Goal: Task Accomplishment & Management: Manage account settings

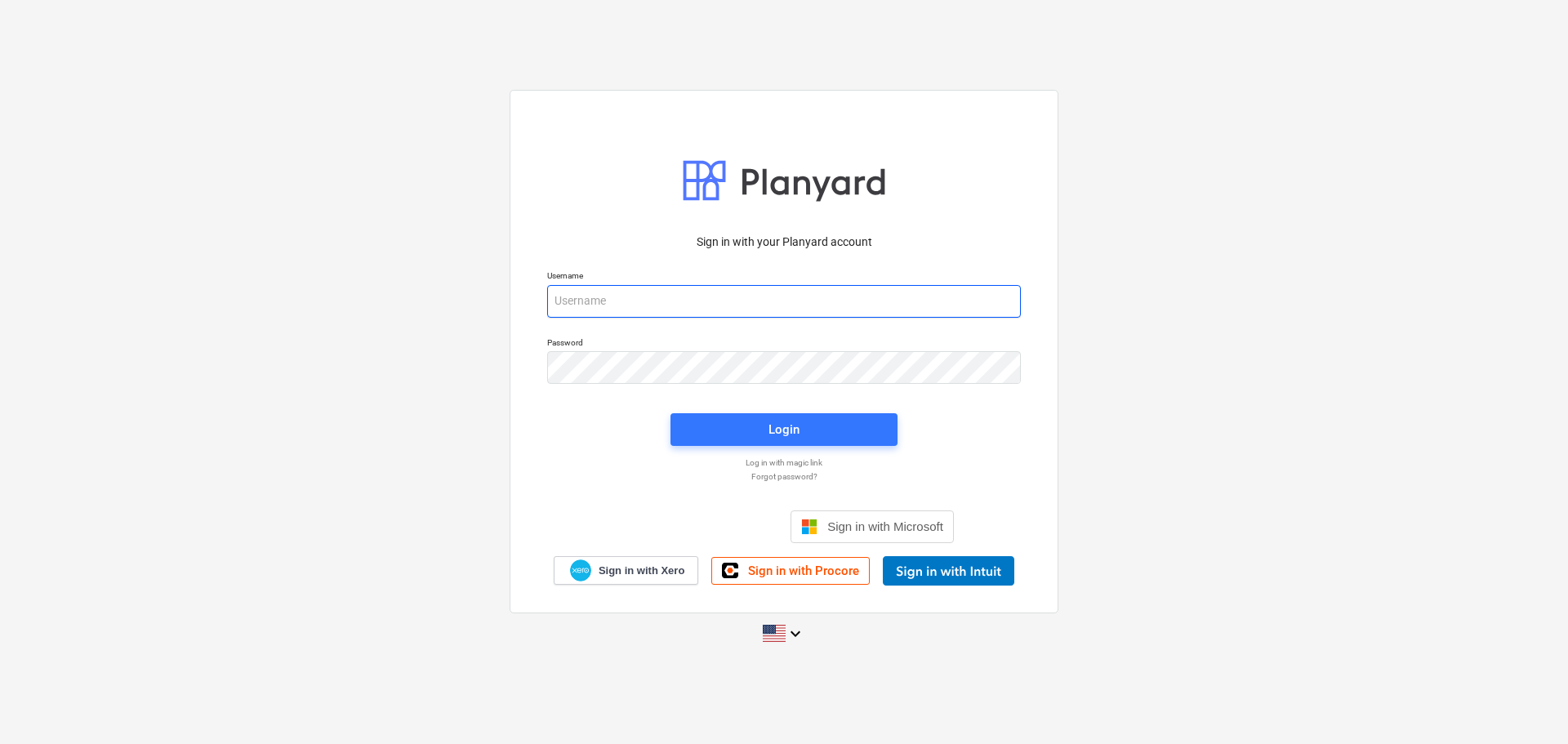
click at [685, 305] on input "email" at bounding box center [784, 301] width 473 height 33
click at [690, 304] on input "email" at bounding box center [784, 301] width 473 height 33
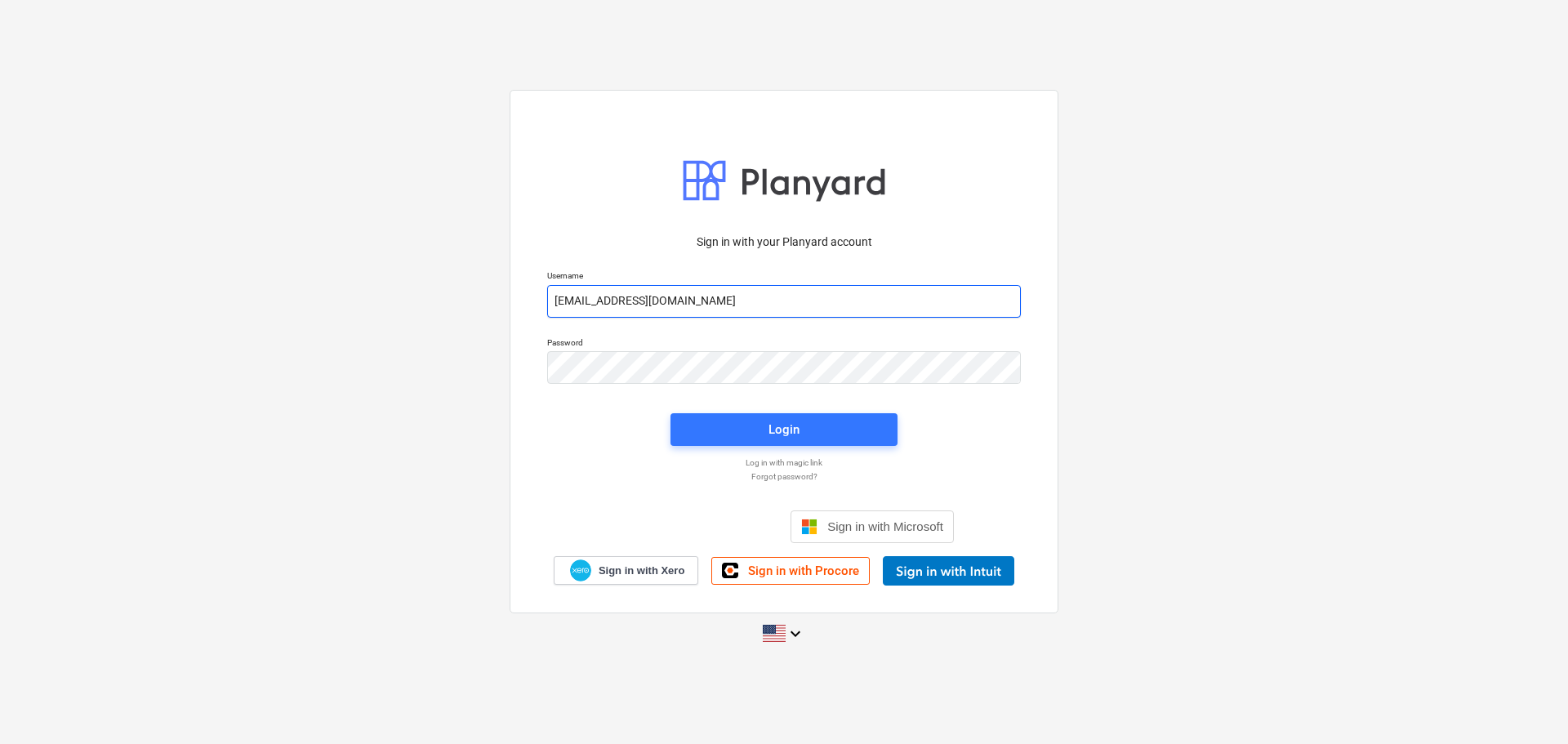
type input "[EMAIL_ADDRESS][DOMAIN_NAME]"
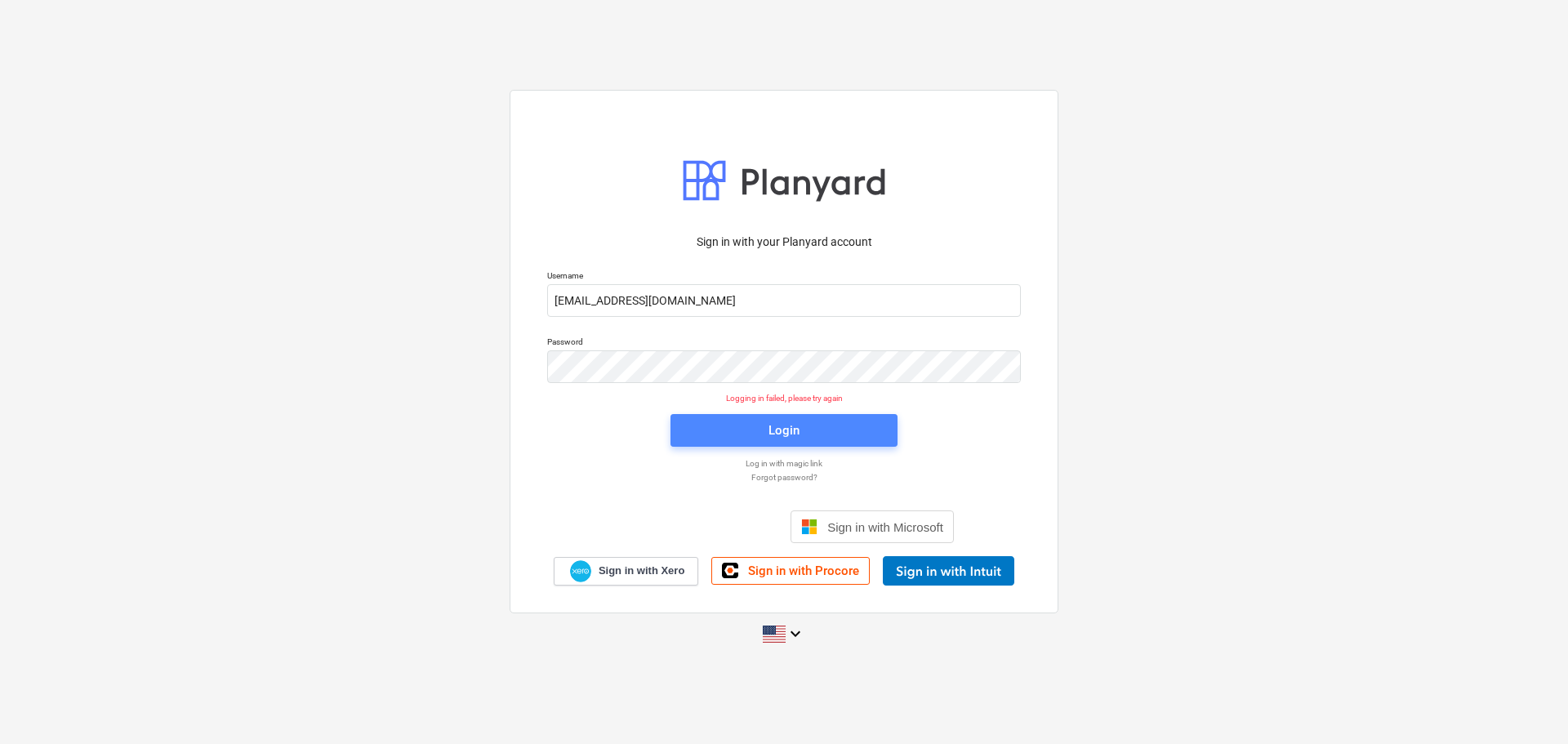
click at [711, 428] on span "Login" at bounding box center [784, 430] width 188 height 21
click at [799, 460] on p "Log in with magic link" at bounding box center [784, 464] width 490 height 11
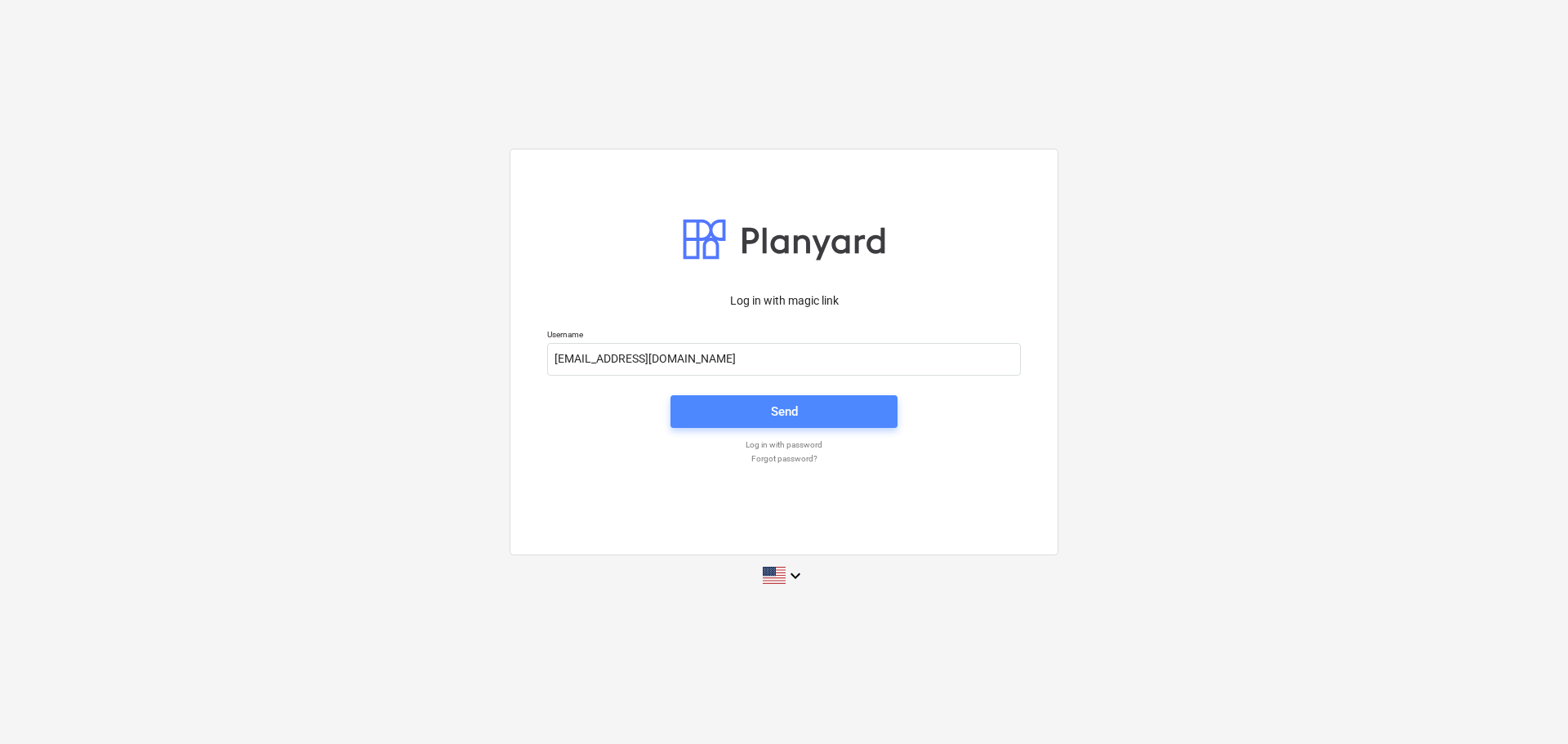
click at [741, 413] on span "Send" at bounding box center [784, 411] width 188 height 21
